Goal: Task Accomplishment & Management: Use online tool/utility

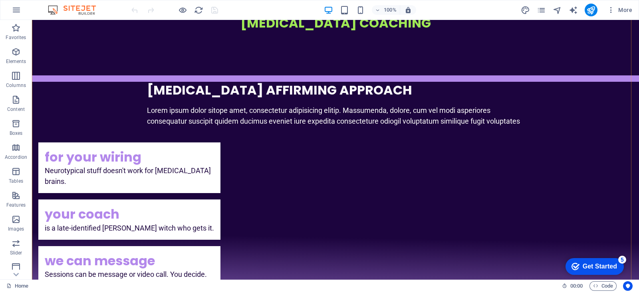
scroll to position [549, 0]
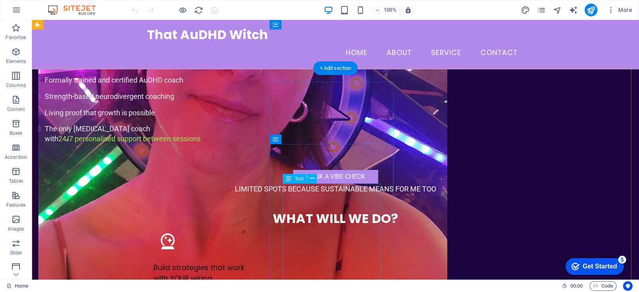
scroll to position [1048, 0]
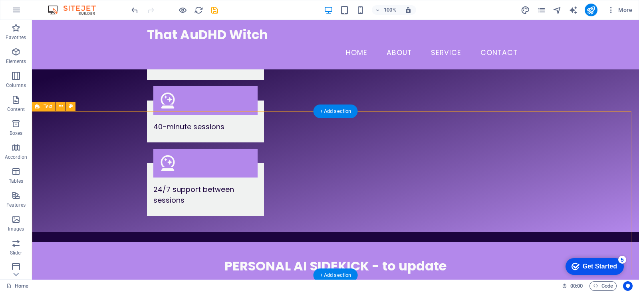
scroll to position [1397, 0]
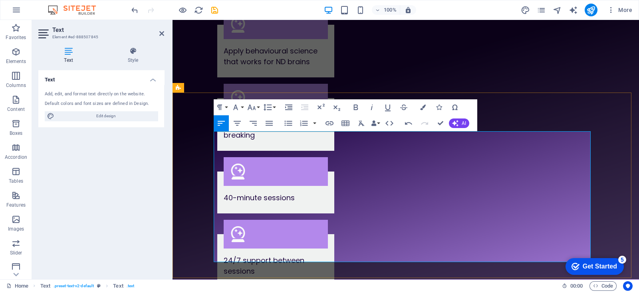
scroll to position [1447, 0]
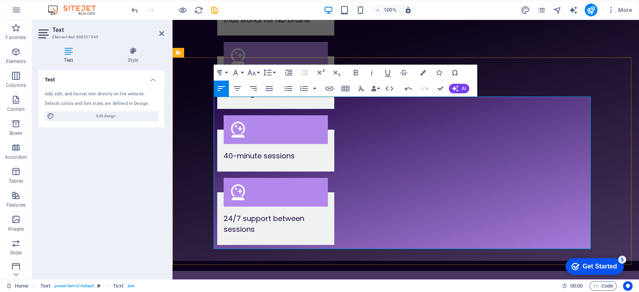
scroll to position [1497, 0]
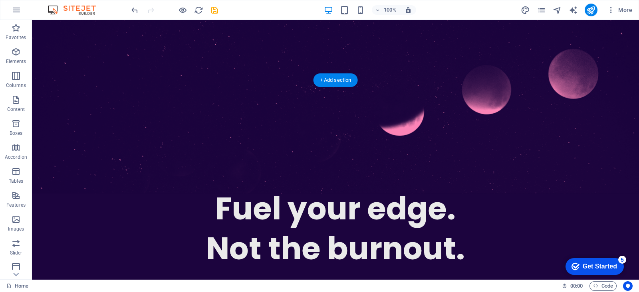
scroll to position [150, 0]
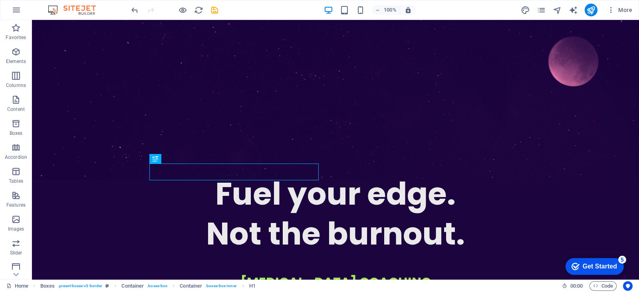
click at [367, 8] on div "100%" at bounding box center [370, 10] width 92 height 13
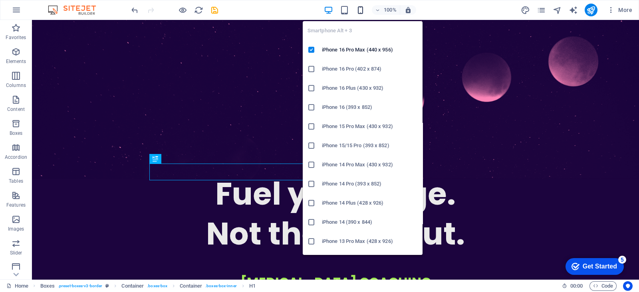
click at [362, 9] on icon "button" at bounding box center [360, 10] width 9 height 9
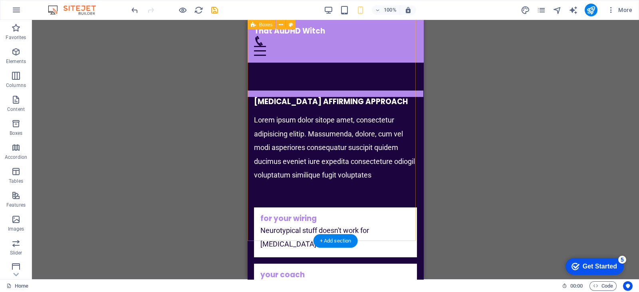
scroll to position [240, 0]
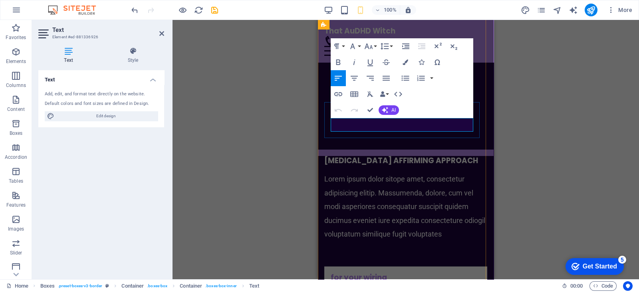
drag, startPoint x: 429, startPoint y: 126, endPoint x: 411, endPoint y: 128, distance: 18.1
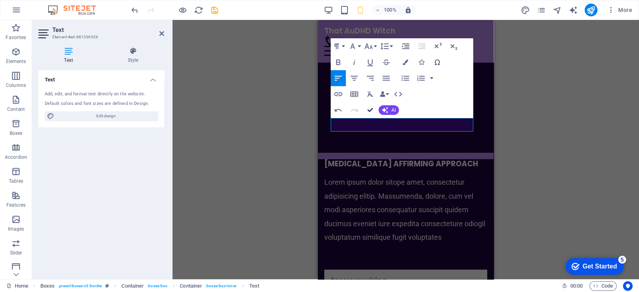
drag, startPoint x: 369, startPoint y: 111, endPoint x: 157, endPoint y: 61, distance: 217.8
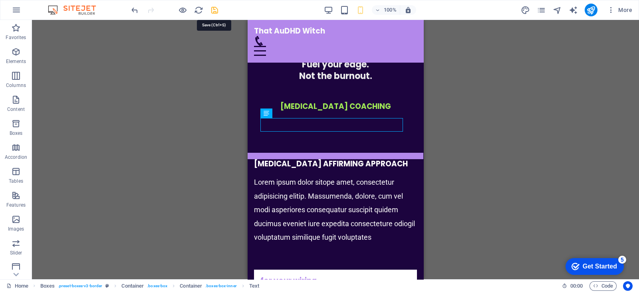
click at [212, 10] on icon "save" at bounding box center [214, 10] width 9 height 9
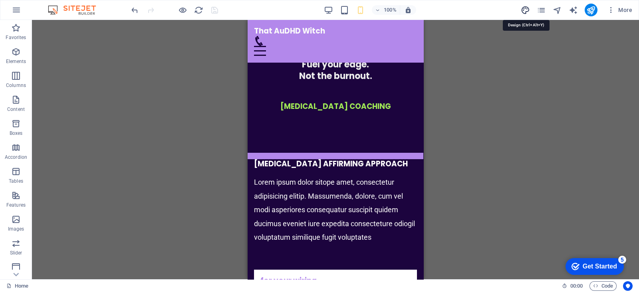
click at [526, 10] on icon "design" at bounding box center [525, 10] width 9 height 9
select select "px"
select select "200"
select select "px"
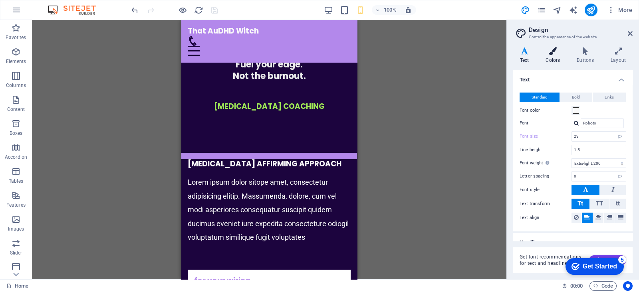
click at [551, 60] on h4 "Colors" at bounding box center [554, 55] width 31 height 17
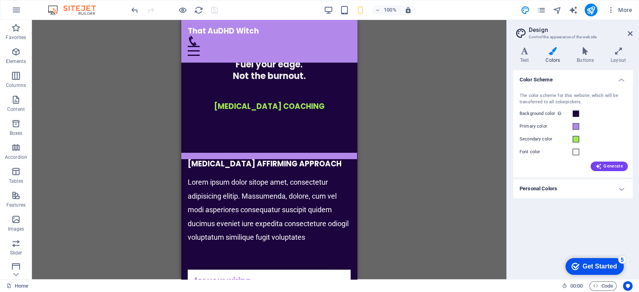
click at [557, 189] on h4 "Personal Colors" at bounding box center [572, 188] width 119 height 19
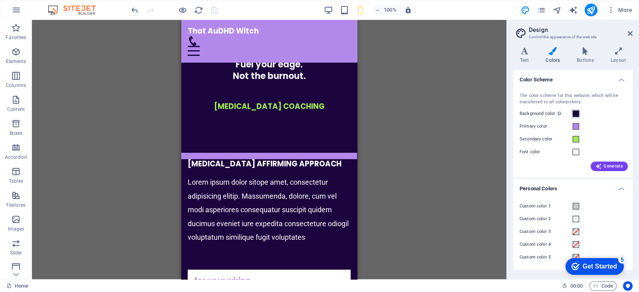
click at [577, 116] on span at bounding box center [576, 114] width 6 height 6
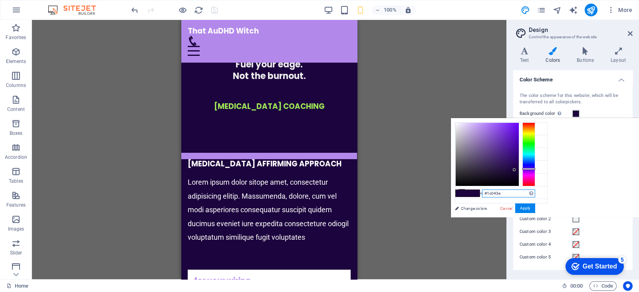
drag, startPoint x: 605, startPoint y: 192, endPoint x: 582, endPoint y: 194, distance: 22.4
click at [535, 194] on input "#1c043e" at bounding box center [508, 194] width 53 height 8
click at [627, 33] on h2 "Design" at bounding box center [581, 29] width 104 height 7
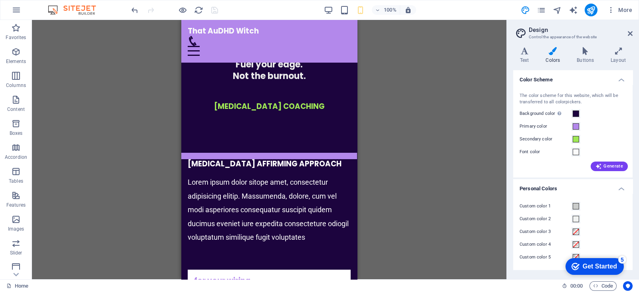
click at [627, 33] on h2 "Design" at bounding box center [581, 29] width 104 height 7
click at [631, 34] on icon at bounding box center [630, 33] width 5 height 6
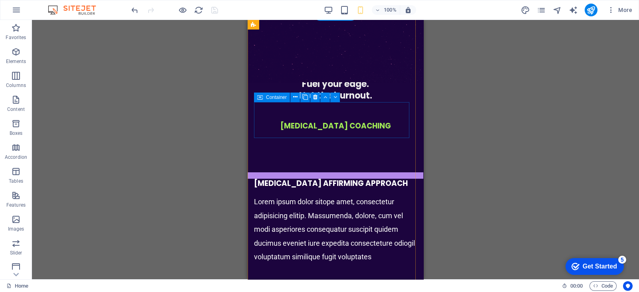
scroll to position [389, 0]
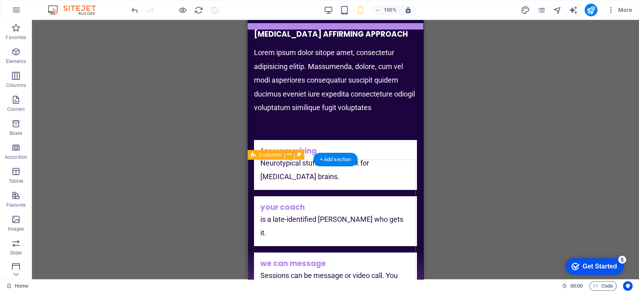
click at [290, 154] on icon at bounding box center [289, 155] width 4 height 8
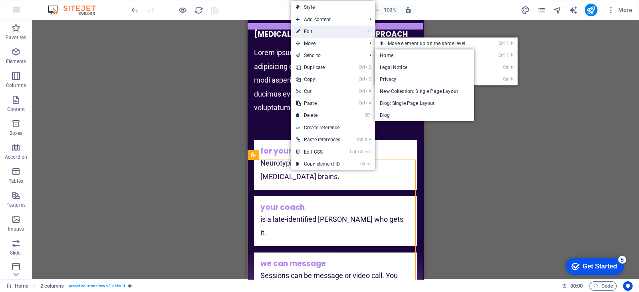
click at [306, 34] on link "⏎ Edit" at bounding box center [318, 32] width 54 height 12
select select "px"
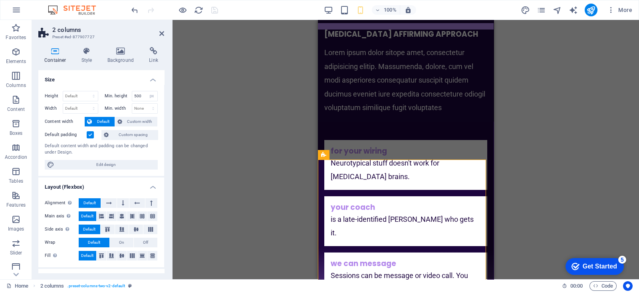
click at [92, 135] on label at bounding box center [90, 134] width 7 height 7
click at [0, 0] on input "Default padding" at bounding box center [0, 0] width 0 height 0
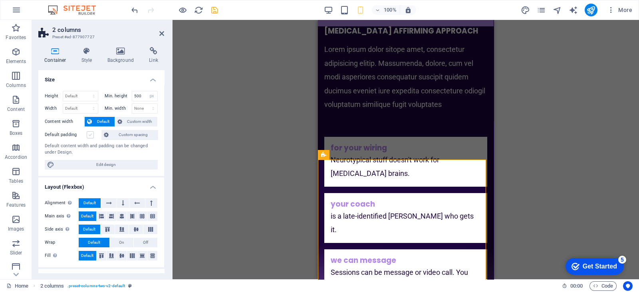
click at [92, 135] on label at bounding box center [90, 134] width 7 height 7
click at [0, 0] on input "Default padding" at bounding box center [0, 0] width 0 height 0
click at [545, 137] on div "Drag here to replace the existing content. Press “Ctrl” if you want to create a…" at bounding box center [405, 150] width 466 height 260
click at [163, 31] on icon at bounding box center [161, 33] width 5 height 6
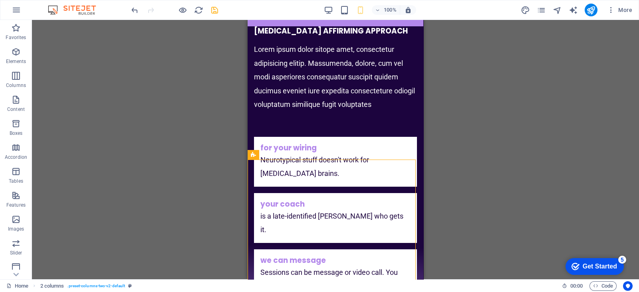
click at [518, 99] on div "Drag here to replace the existing content. Press “Ctrl” if you want to create a…" at bounding box center [335, 150] width 607 height 260
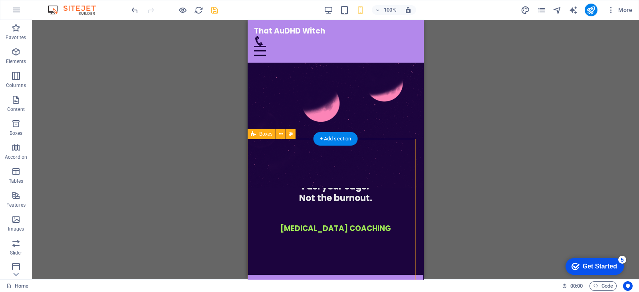
scroll to position [99, 0]
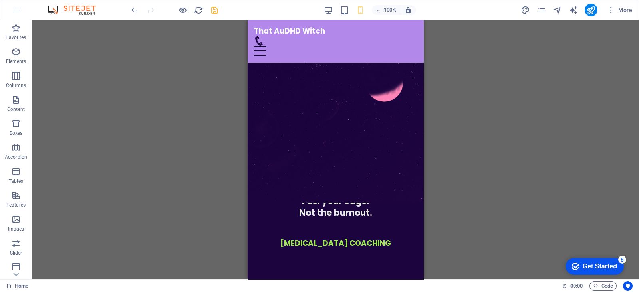
click at [549, 85] on div "Drag here to replace the existing content. Press “Ctrl” if you want to create a…" at bounding box center [335, 150] width 607 height 260
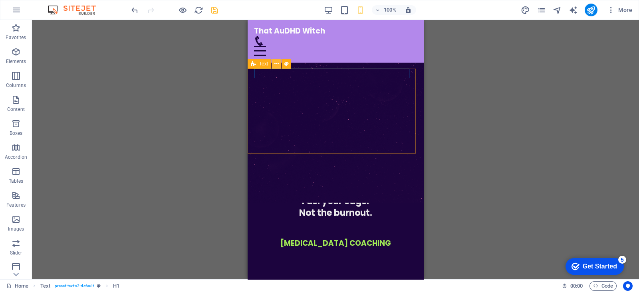
click at [277, 63] on icon at bounding box center [276, 64] width 4 height 8
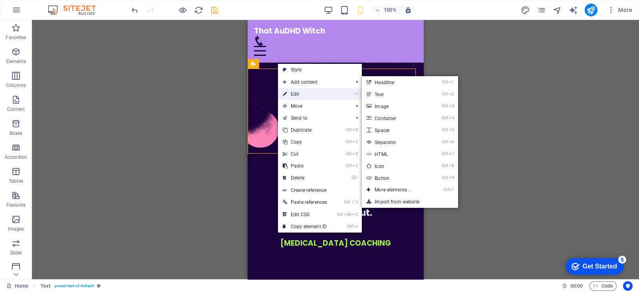
click at [288, 89] on link "⏎ Edit" at bounding box center [305, 94] width 54 height 12
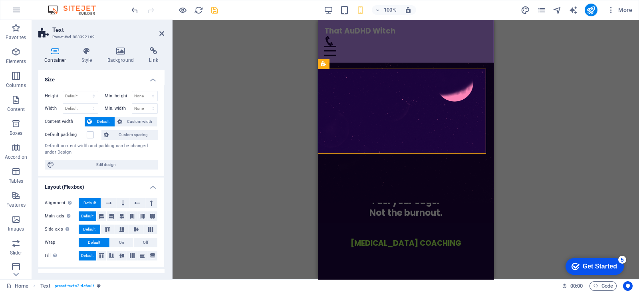
click at [90, 130] on div "Default padding" at bounding box center [72, 135] width 55 height 10
click at [90, 135] on label at bounding box center [90, 134] width 7 height 7
click at [0, 0] on input "Default padding" at bounding box center [0, 0] width 0 height 0
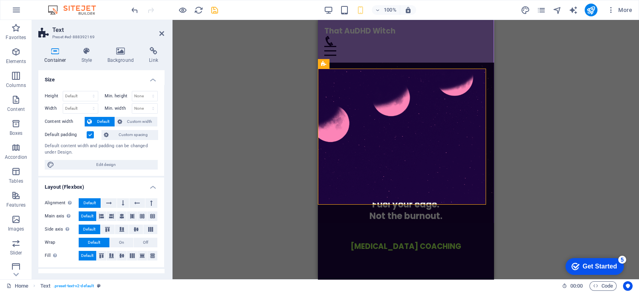
click at [186, 129] on div "Drag here to replace the existing content. Press “Ctrl” if you want to create a…" at bounding box center [405, 150] width 466 height 260
click at [525, 124] on div "Drag here to replace the existing content. Press “Ctrl” if you want to create a…" at bounding box center [405, 150] width 466 height 260
click at [242, 105] on div "Drag here to replace the existing content. Press “Ctrl” if you want to create a…" at bounding box center [405, 150] width 466 height 260
click at [162, 33] on icon at bounding box center [161, 33] width 5 height 6
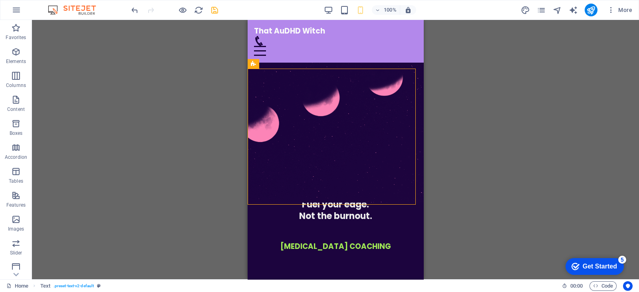
click at [483, 131] on div "Drag here to replace the existing content. Press “Ctrl” if you want to create a…" at bounding box center [335, 150] width 607 height 260
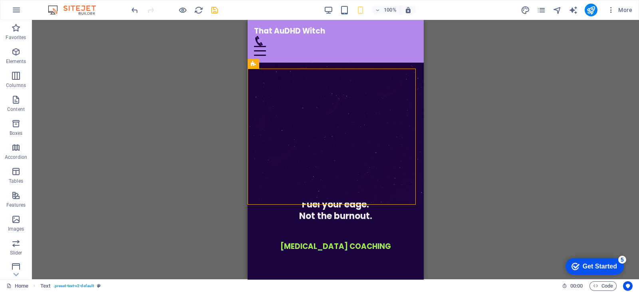
click at [571, 133] on div "Drag here to replace the existing content. Press “Ctrl” if you want to create a…" at bounding box center [335, 150] width 607 height 260
click at [527, 80] on div "Drag here to replace the existing content. Press “Ctrl” if you want to create a…" at bounding box center [335, 150] width 607 height 260
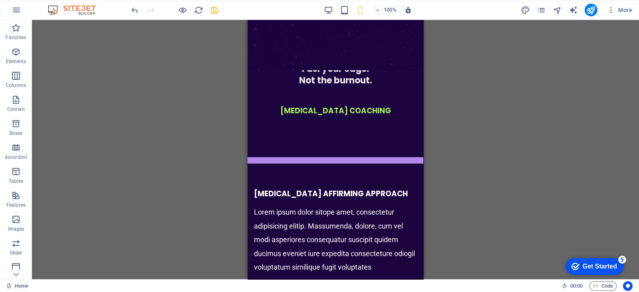
scroll to position [264, 0]
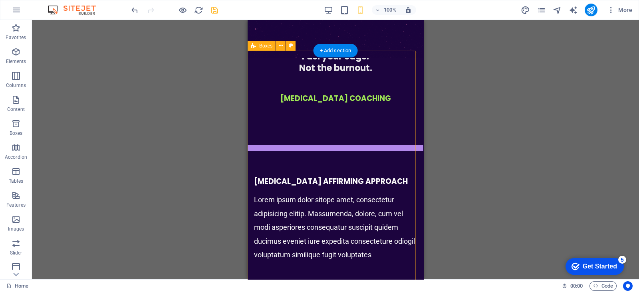
click at [273, 46] on div "Boxes" at bounding box center [262, 46] width 28 height 10
click at [278, 44] on button at bounding box center [281, 46] width 10 height 10
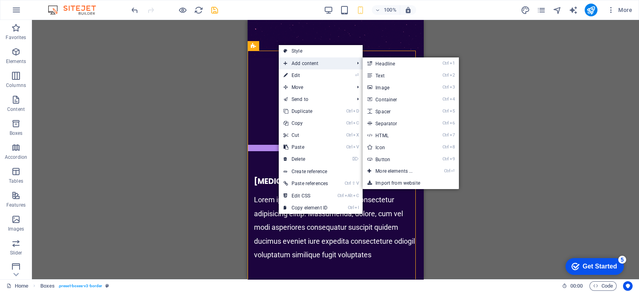
click at [289, 69] on span "Add content" at bounding box center [315, 63] width 72 height 12
click at [290, 73] on link "⏎ Edit" at bounding box center [306, 75] width 54 height 12
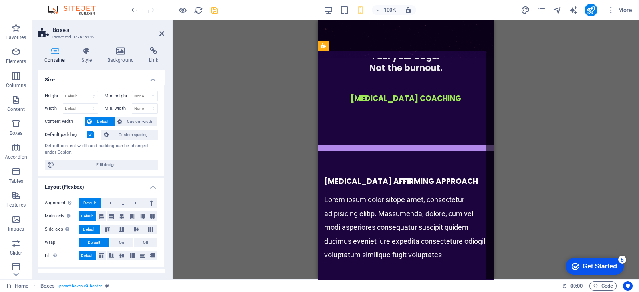
click at [90, 133] on label at bounding box center [90, 134] width 7 height 7
click at [0, 0] on input "Default padding" at bounding box center [0, 0] width 0 height 0
click at [615, 115] on div "Drag here to replace the existing content. Press “Ctrl” if you want to create a…" at bounding box center [405, 150] width 466 height 260
click at [561, 125] on div "Drag here to replace the existing content. Press “Ctrl” if you want to create a…" at bounding box center [405, 150] width 466 height 260
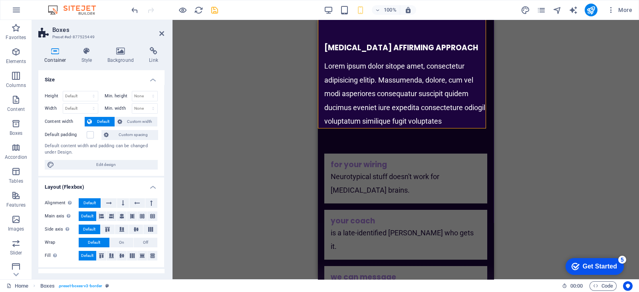
scroll to position [410, 0]
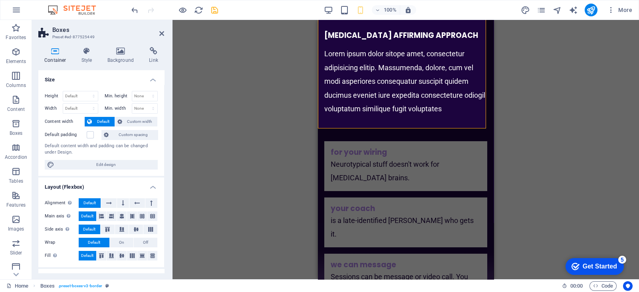
click at [560, 104] on div "Drag here to replace the existing content. Press “Ctrl” if you want to create a…" at bounding box center [405, 150] width 466 height 260
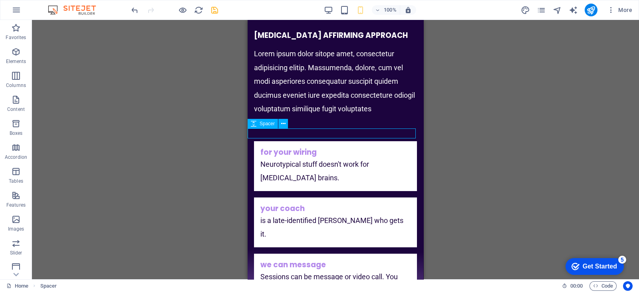
click at [500, 143] on div "Drag here to replace the existing content. Press “Ctrl” if you want to create a…" at bounding box center [335, 150] width 607 height 260
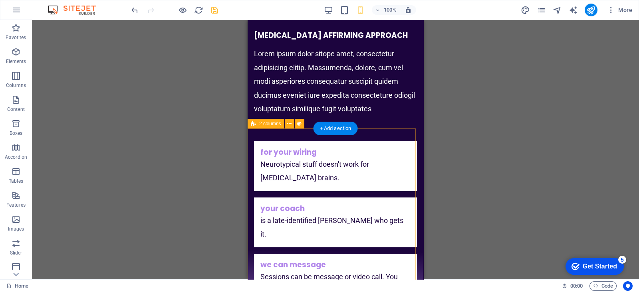
click at [287, 123] on icon at bounding box center [289, 124] width 4 height 8
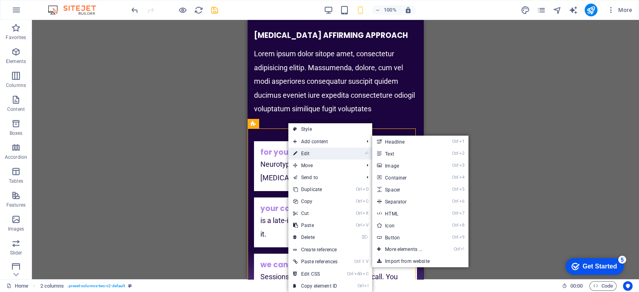
click at [302, 153] on link "⏎ Edit" at bounding box center [315, 154] width 54 height 12
select select "px"
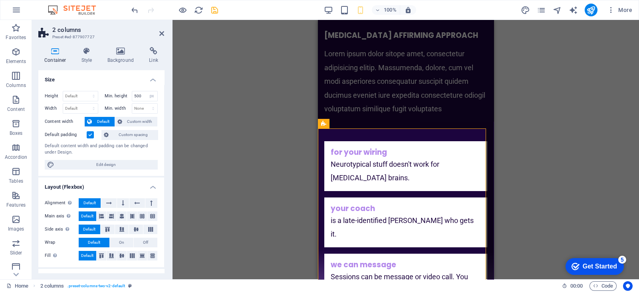
click at [93, 135] on label at bounding box center [90, 134] width 7 height 7
click at [0, 0] on input "Default padding" at bounding box center [0, 0] width 0 height 0
click at [93, 135] on label at bounding box center [90, 134] width 7 height 7
click at [0, 0] on input "Default padding" at bounding box center [0, 0] width 0 height 0
click at [521, 134] on div "Drag here to replace the existing content. Press “Ctrl” if you want to create a…" at bounding box center [405, 150] width 466 height 260
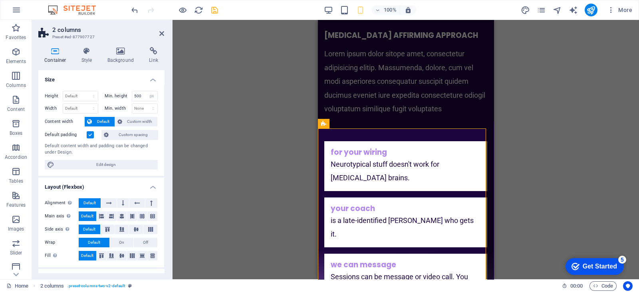
click at [234, 80] on div "Drag here to replace the existing content. Press “Ctrl” if you want to create a…" at bounding box center [405, 150] width 466 height 260
click at [158, 31] on h2 "2 columns" at bounding box center [108, 29] width 112 height 7
click at [161, 32] on icon at bounding box center [161, 33] width 5 height 6
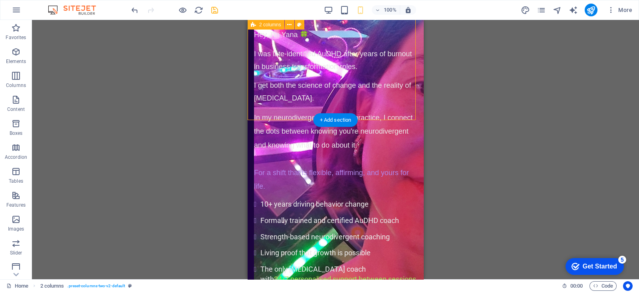
scroll to position [1009, 0]
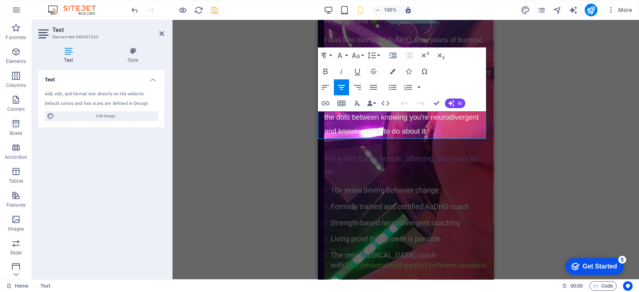
drag, startPoint x: 434, startPoint y: 132, endPoint x: 622, endPoint y: 137, distance: 188.1
click at [345, 57] on button "Font Family" at bounding box center [341, 56] width 15 height 16
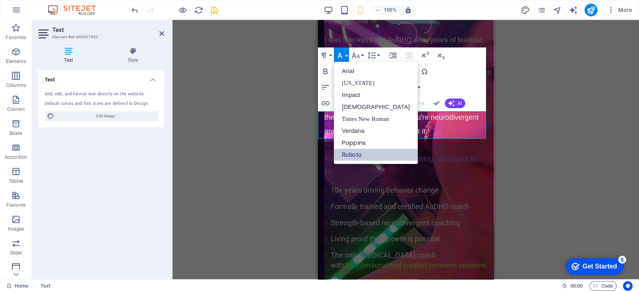
scroll to position [0, 0]
click at [359, 57] on icon "button" at bounding box center [356, 56] width 8 height 6
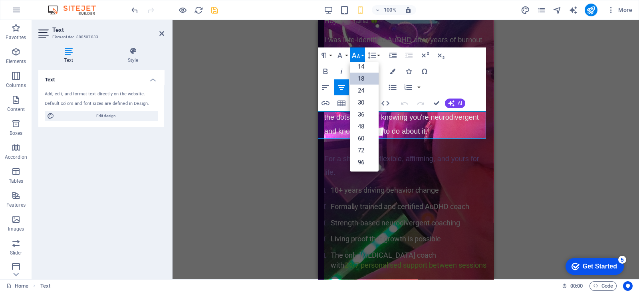
scroll to position [64, 0]
click at [363, 65] on link "14" at bounding box center [364, 67] width 29 height 12
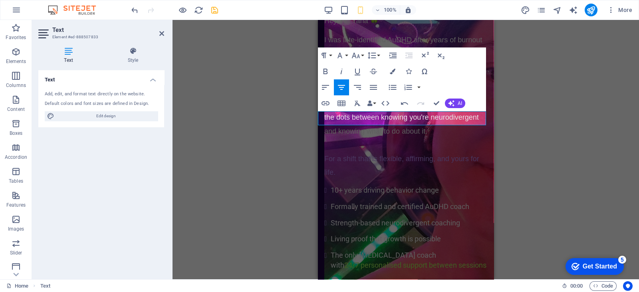
click at [554, 124] on div "H2 Banner Banner Container Spacer Text H1 Text Text Spacer Text Boxes 2 columns…" at bounding box center [405, 150] width 466 height 260
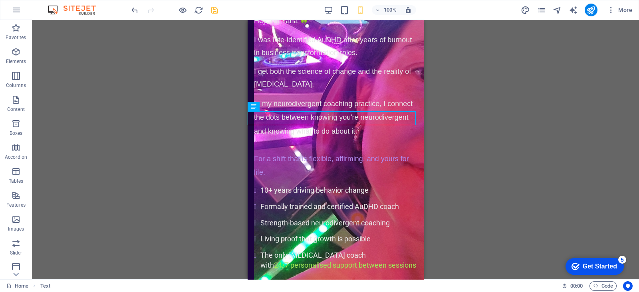
click at [548, 124] on div "H2 Banner Banner Container Spacer Text H1 Text Text Spacer Text Boxes 2 columns…" at bounding box center [335, 150] width 607 height 260
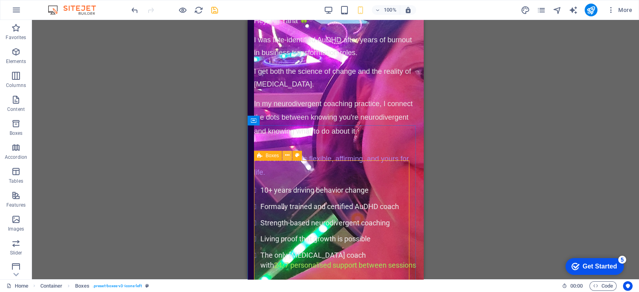
click at [284, 154] on button at bounding box center [287, 156] width 10 height 10
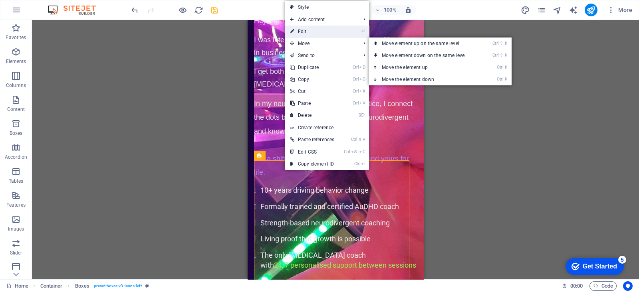
click at [299, 34] on link "⏎ Edit" at bounding box center [312, 32] width 54 height 12
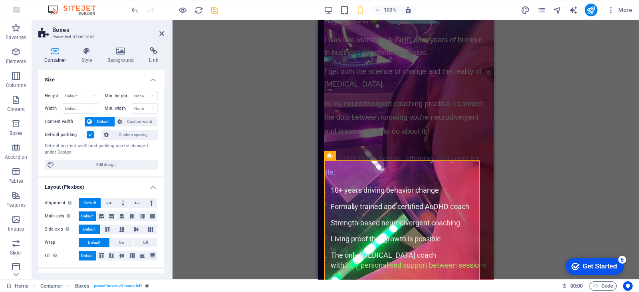
click at [88, 133] on label at bounding box center [90, 134] width 7 height 7
click at [0, 0] on input "Default padding" at bounding box center [0, 0] width 0 height 0
click at [90, 137] on label at bounding box center [90, 134] width 7 height 7
click at [0, 0] on input "Default padding" at bounding box center [0, 0] width 0 height 0
click at [550, 141] on div "Drag here to replace the existing content. Press “Ctrl” if you want to create a…" at bounding box center [405, 150] width 466 height 260
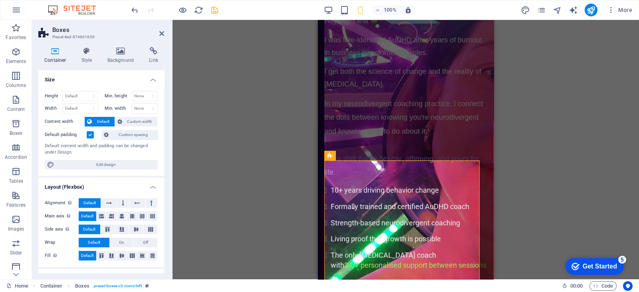
click at [209, 114] on div "Drag here to replace the existing content. Press “Ctrl” if you want to create a…" at bounding box center [405, 150] width 466 height 260
click at [158, 34] on header "Boxes Preset #ed-874601809" at bounding box center [101, 30] width 126 height 21
click at [159, 34] on icon at bounding box center [161, 33] width 5 height 6
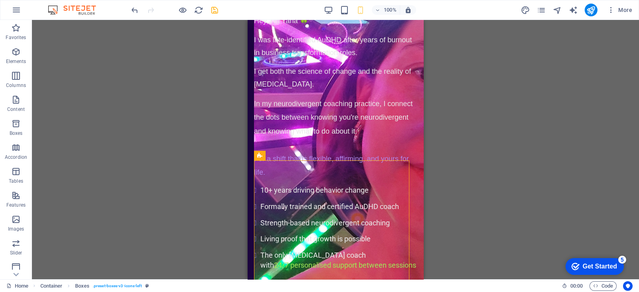
click at [217, 93] on div "Drag here to replace the existing content. Press “Ctrl” if you want to create a…" at bounding box center [335, 150] width 607 height 260
click at [557, 175] on div "Drag here to replace the existing content. Press “Ctrl” if you want to create a…" at bounding box center [335, 150] width 607 height 260
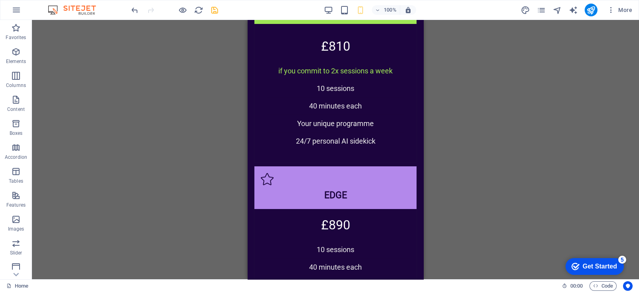
scroll to position [2321, 0]
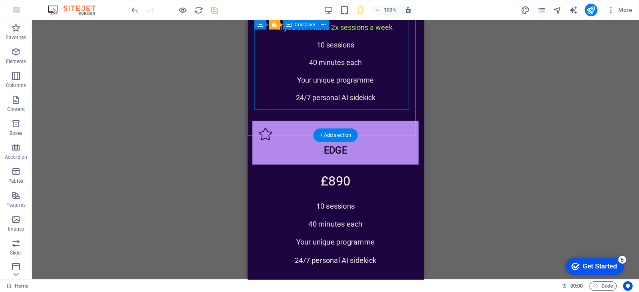
click at [287, 165] on div "£890 10 sessions 40 minutes each Your unique programme 24/7 personal AI sidekick" at bounding box center [335, 226] width 166 height 123
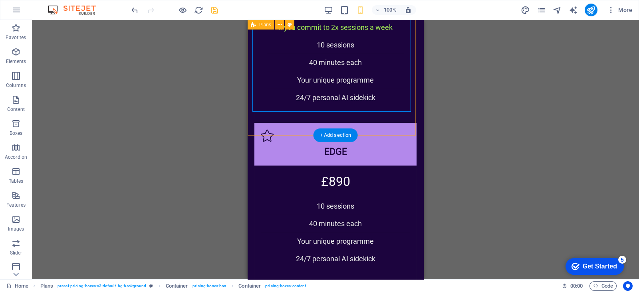
click at [287, 123] on div "Vibe check Free 20 minutes Messaging or video call Book now Bonus £810 if you c…" at bounding box center [336, 24] width 176 height 576
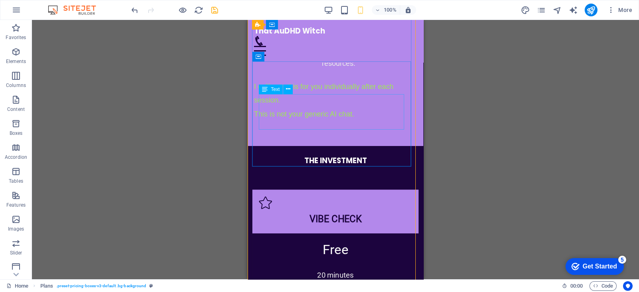
scroll to position [1672, 0]
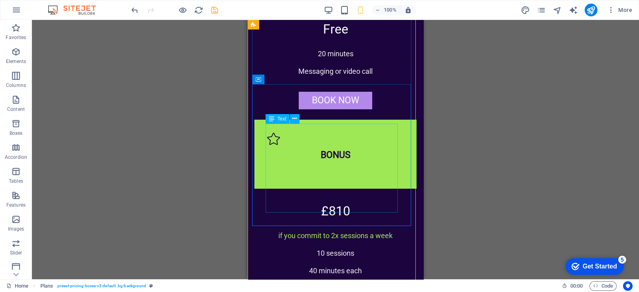
scroll to position [2221, 0]
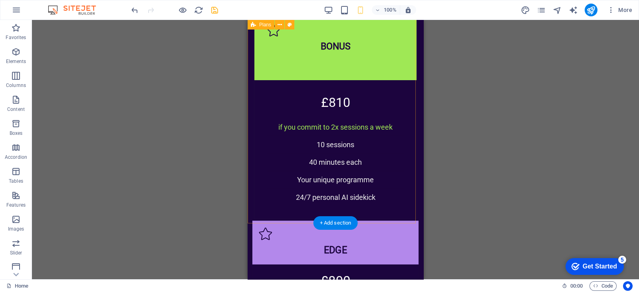
click at [312, 204] on div "Vibe check Free 20 minutes Messaging or video call Book now Bonus £810 if you c…" at bounding box center [336, 118] width 176 height 564
click at [299, 216] on div "Vibe check Free 20 minutes Messaging or video call Book now Bonus £810 if you c…" at bounding box center [336, 118] width 176 height 564
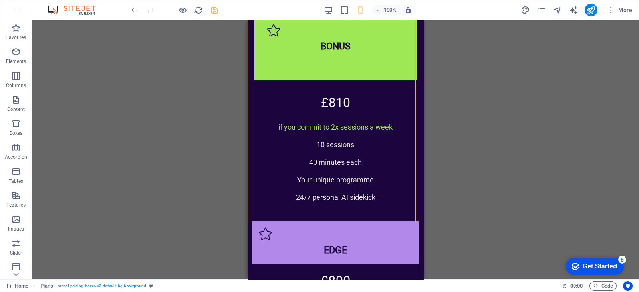
click at [505, 172] on div "Drag here to replace the existing content. Press “Ctrl” if you want to create a…" at bounding box center [335, 150] width 607 height 260
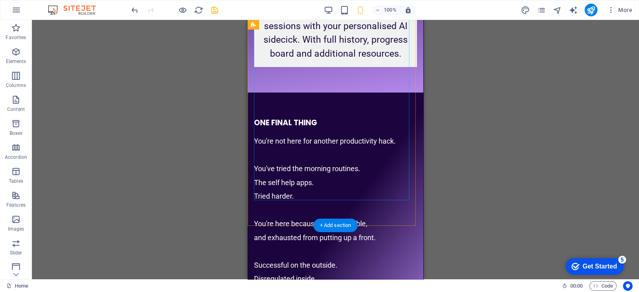
scroll to position [3019, 0]
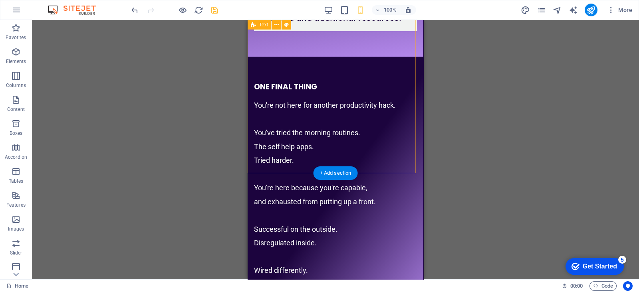
click at [289, 160] on div "ONE FINAL THING You're not here for another productivity hack. You've tried the…" at bounding box center [336, 194] width 176 height 274
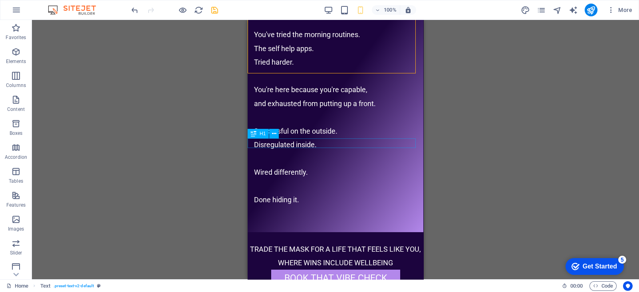
scroll to position [3119, 0]
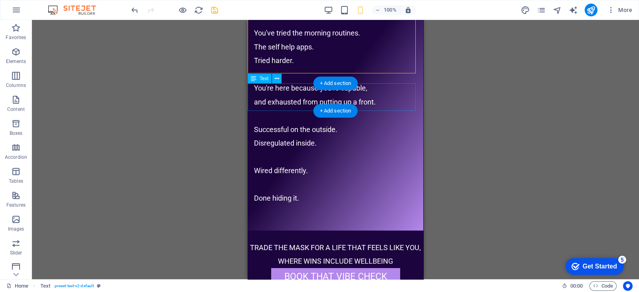
click at [332, 241] on div "TRADE THE MASK FOR A LIFE THAT FEELS LIKE YOU, WHERE WINS INCLUDE WELLBEING" at bounding box center [336, 255] width 176 height 28
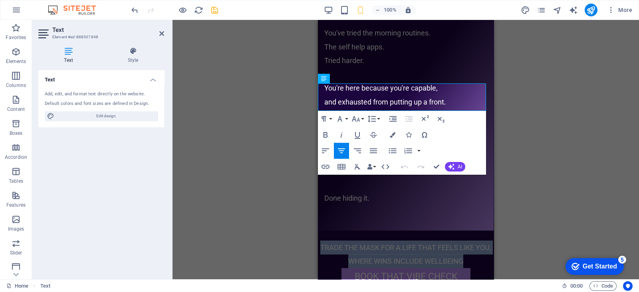
drag, startPoint x: 475, startPoint y: 103, endPoint x: 313, endPoint y: 90, distance: 163.0
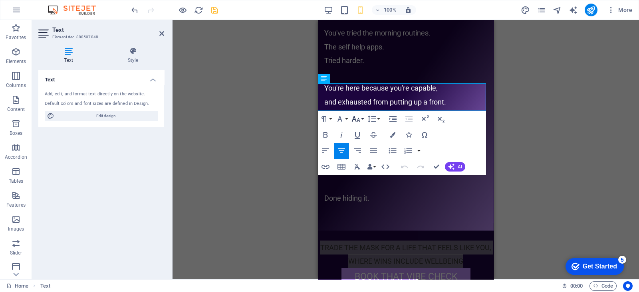
click at [359, 121] on icon "button" at bounding box center [356, 119] width 10 height 10
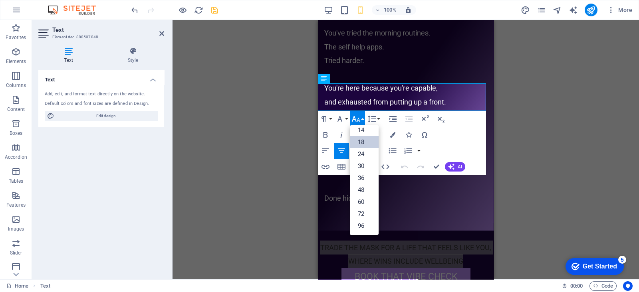
scroll to position [64, 0]
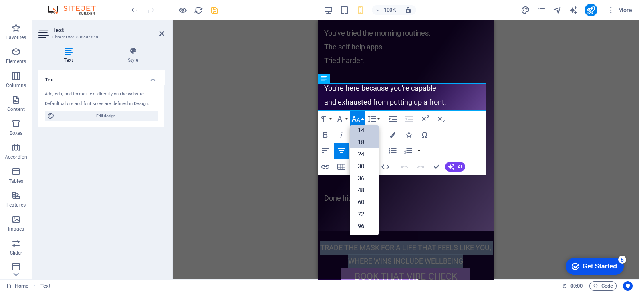
click at [365, 130] on link "14" at bounding box center [364, 131] width 29 height 12
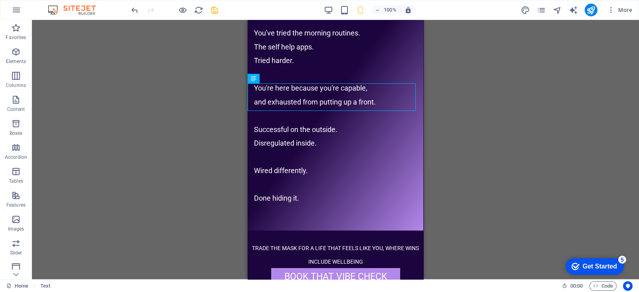
click at [552, 137] on div "H2 Banner Banner Container Spacer Text H1 Text Text Spacer Text Boxes 2 columns…" at bounding box center [335, 150] width 607 height 260
click at [524, 136] on div "H2 Banner Banner Container Spacer Text H1 Text Text Spacer Text Boxes 2 columns…" at bounding box center [335, 150] width 607 height 260
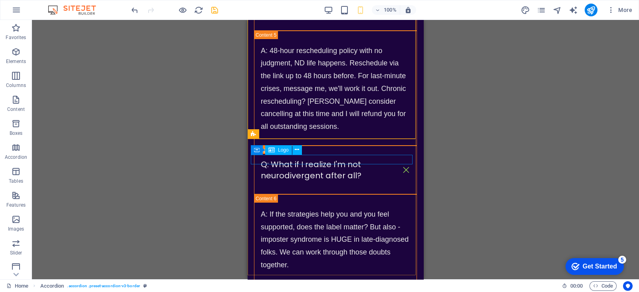
scroll to position [4085, 0]
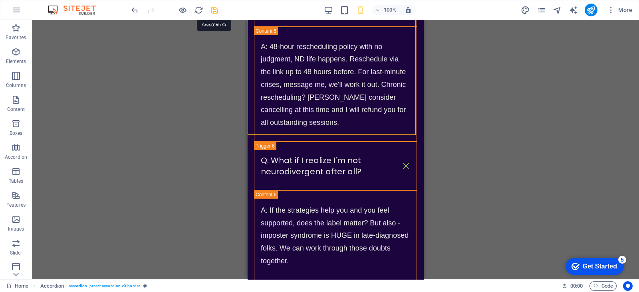
click at [212, 10] on icon "save" at bounding box center [214, 10] width 9 height 9
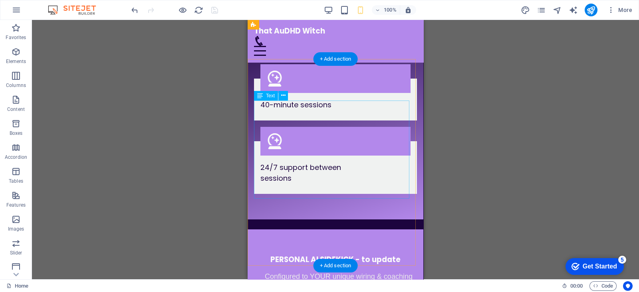
scroll to position [1580, 0]
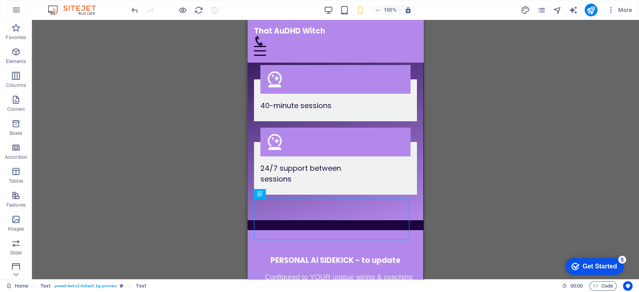
click at [431, 224] on div "Drag here to replace the existing content. Press “Ctrl” if you want to create a…" at bounding box center [335, 150] width 607 height 260
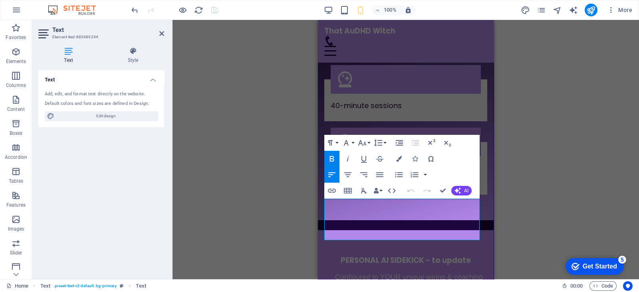
drag, startPoint x: 431, startPoint y: 232, endPoint x: 623, endPoint y: 226, distance: 192.1
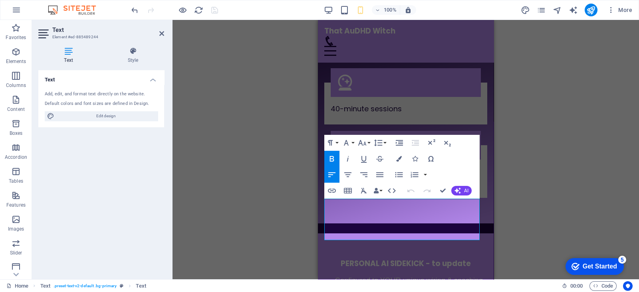
copy p "I calibrate this for you individually after each session. This is not your gene…"
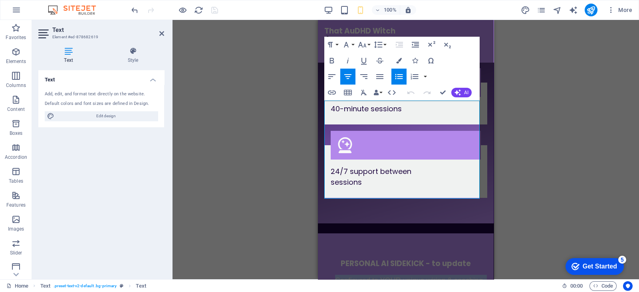
drag, startPoint x: 431, startPoint y: 184, endPoint x: 587, endPoint y: 97, distance: 178.8
copy ul "Configured to YOUR unique wiring & coaching goals Available when YOUR brain nee…"
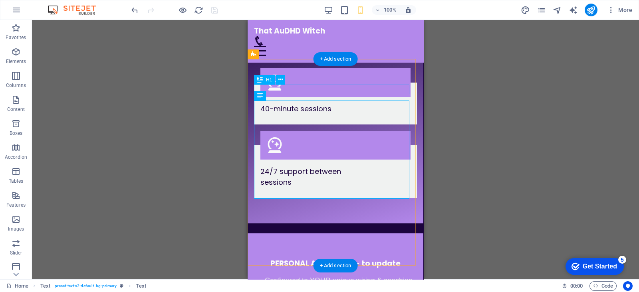
click at [324, 259] on div "PERSONAL AI SIDEKICK - to update" at bounding box center [335, 264] width 163 height 10
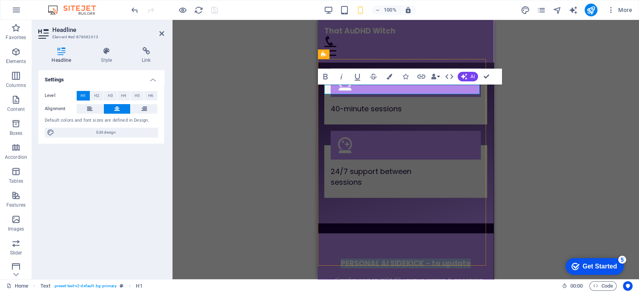
click at [413, 259] on span "PERSONAL AI SIDEKICK - to update" at bounding box center [406, 264] width 130 height 10
click at [423, 259] on span "PERSONAL AI SIDEKICK - to update" at bounding box center [406, 264] width 130 height 10
drag, startPoint x: 420, startPoint y: 89, endPoint x: 337, endPoint y: 87, distance: 82.7
click at [337, 259] on h1 "PERSONAL AI SIDEKICK - to update" at bounding box center [405, 264] width 163 height 10
